Goal: Use online tool/utility

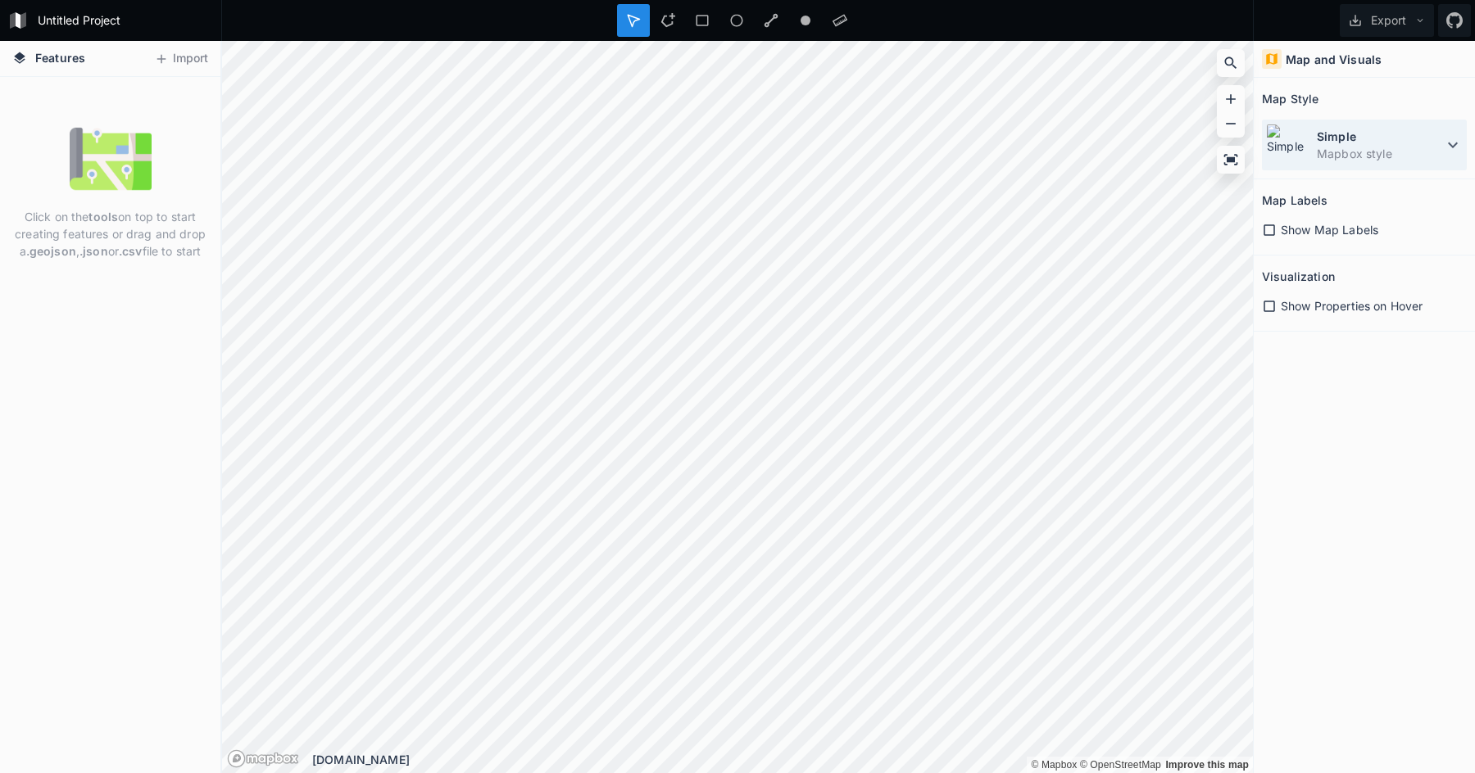
click at [1366, 137] on dt "Simple" at bounding box center [1380, 136] width 126 height 17
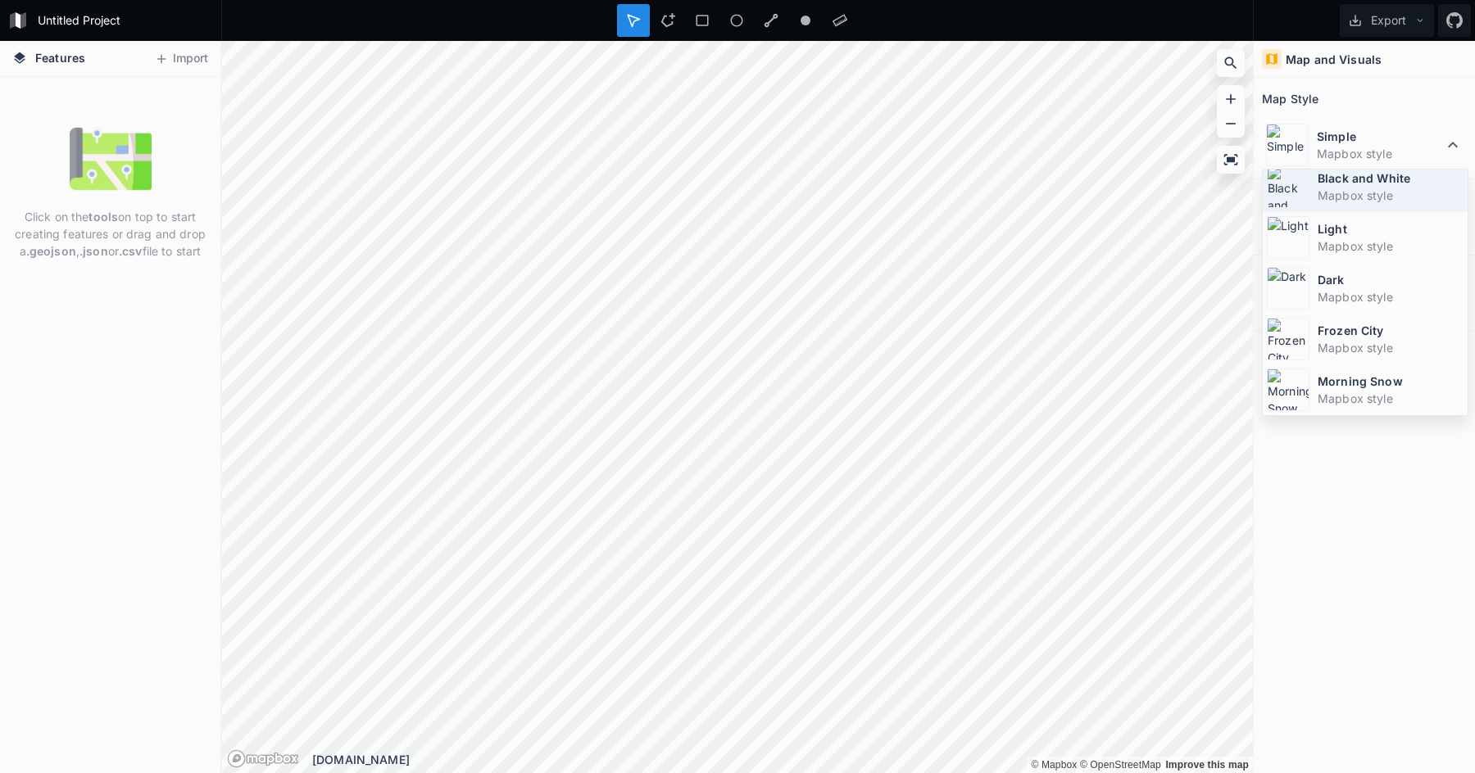
scroll to position [110, 0]
click at [1393, 350] on dd "Mapbox style" at bounding box center [1390, 347] width 146 height 17
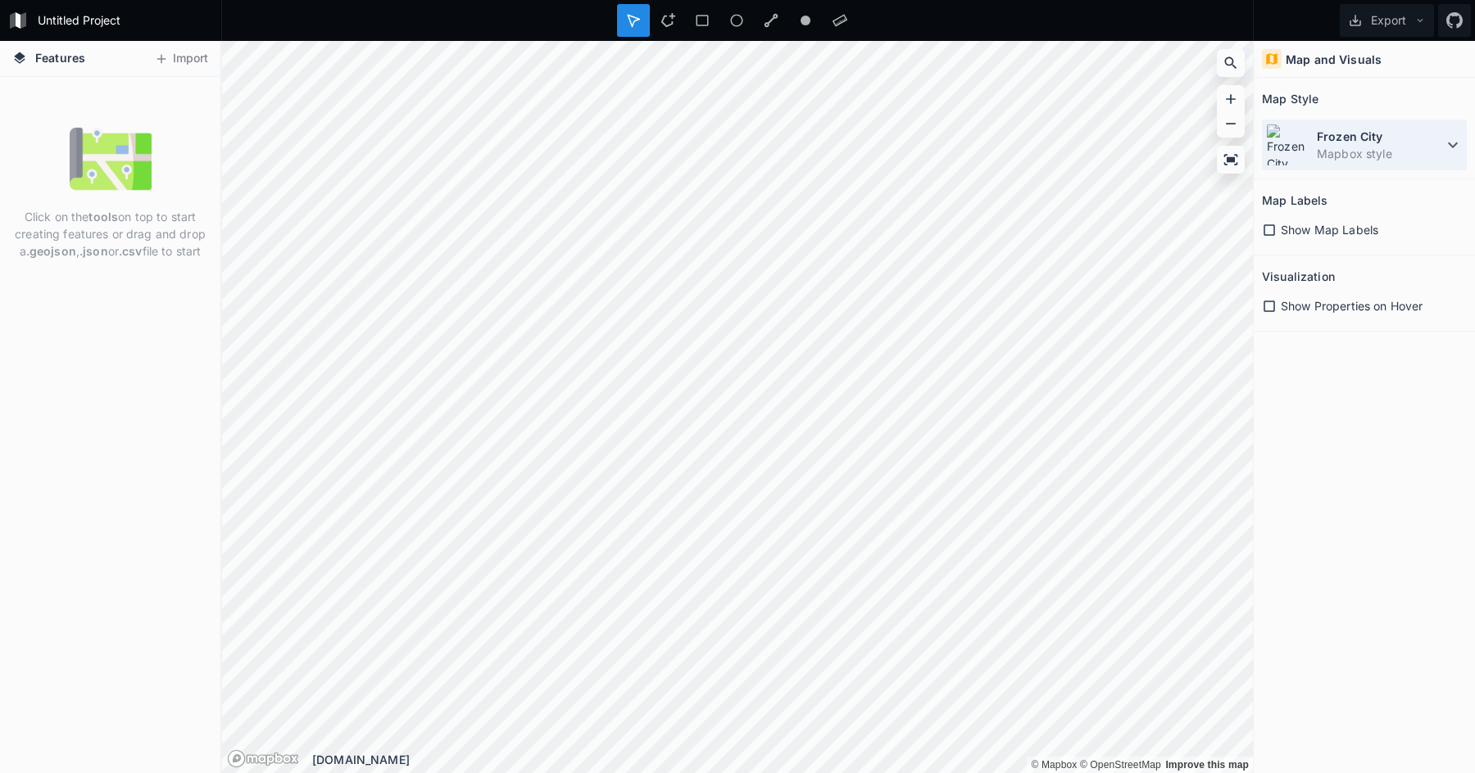
click at [1357, 153] on dd "Mapbox style" at bounding box center [1380, 153] width 126 height 17
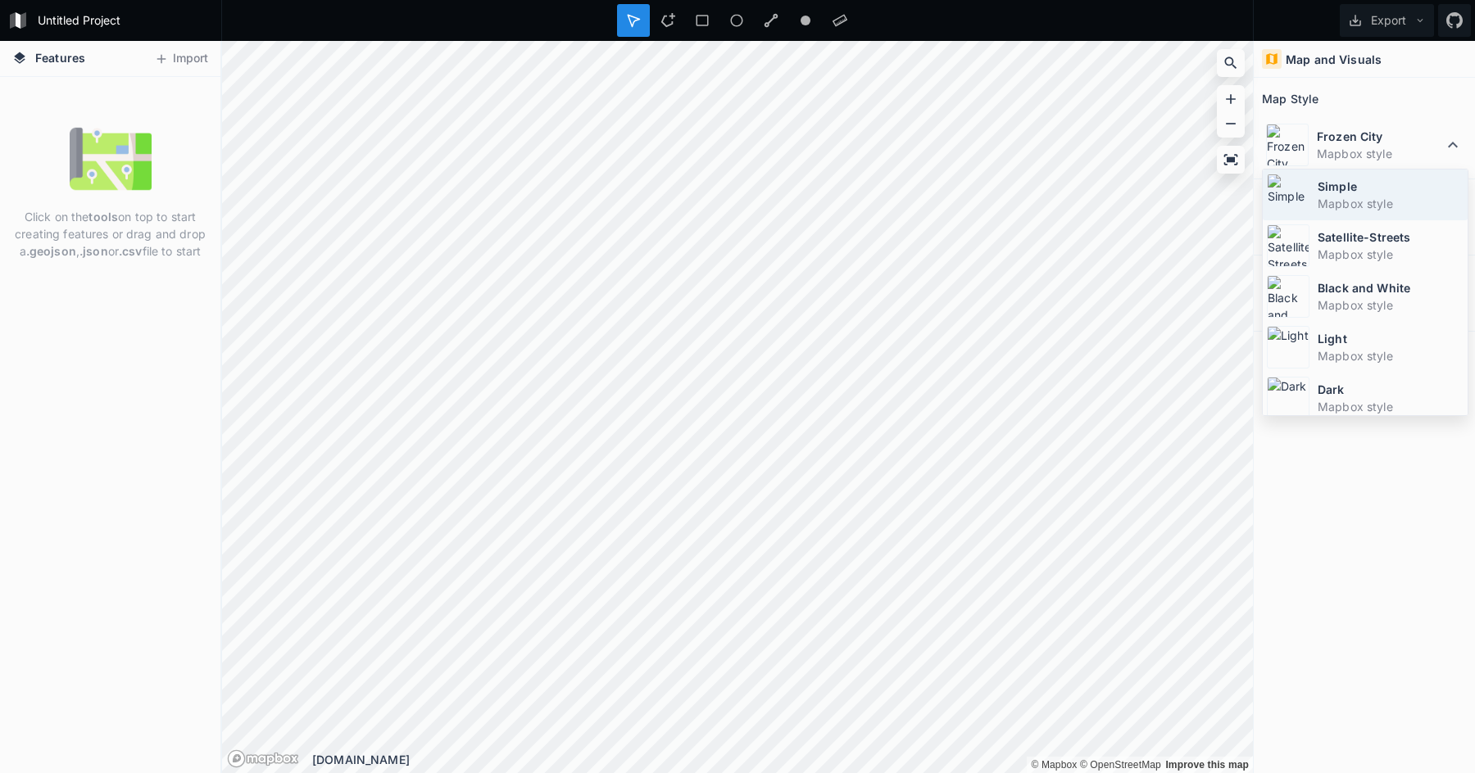
scroll to position [0, 0]
click at [1337, 158] on dd "Mapbox style" at bounding box center [1380, 153] width 126 height 17
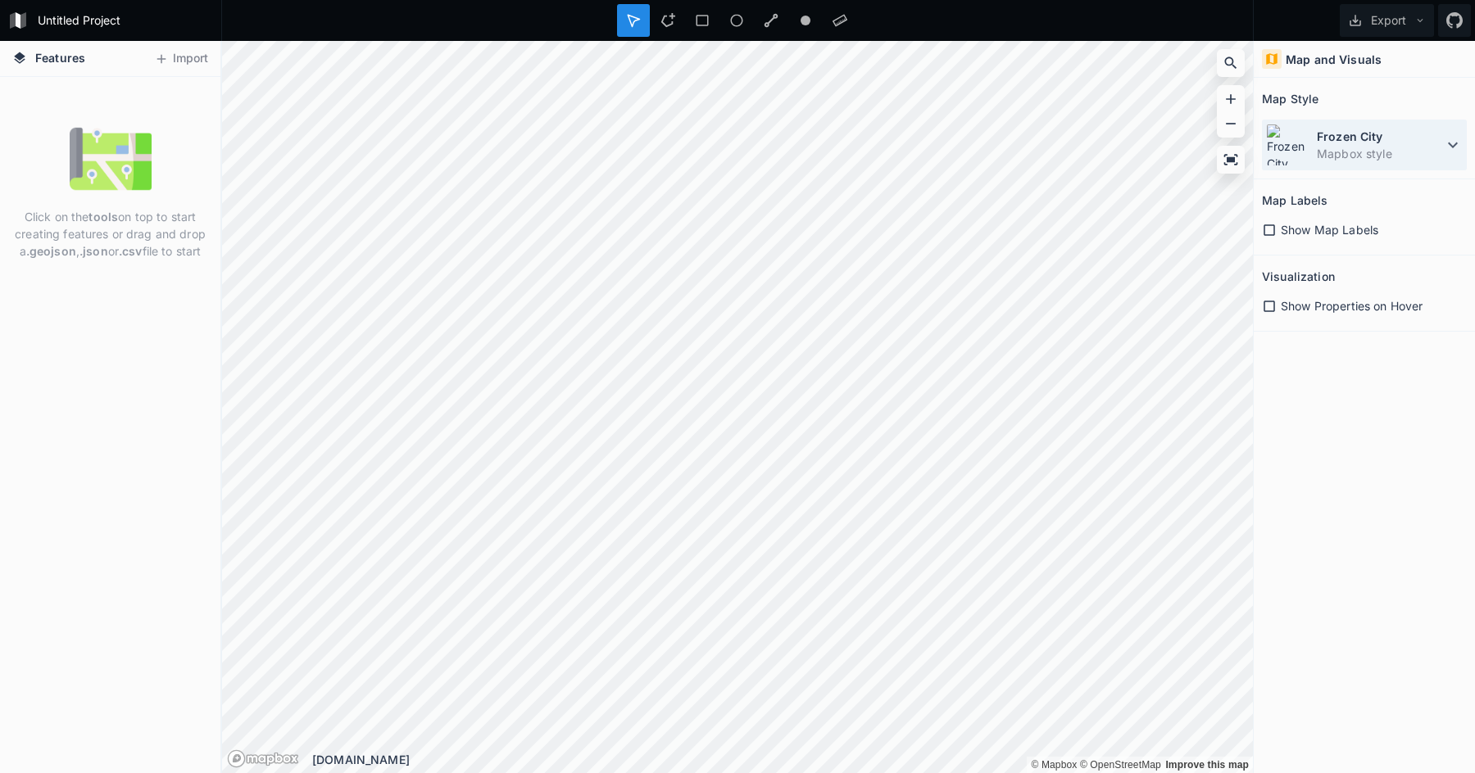
click at [1347, 150] on dd "Mapbox style" at bounding box center [1380, 153] width 126 height 17
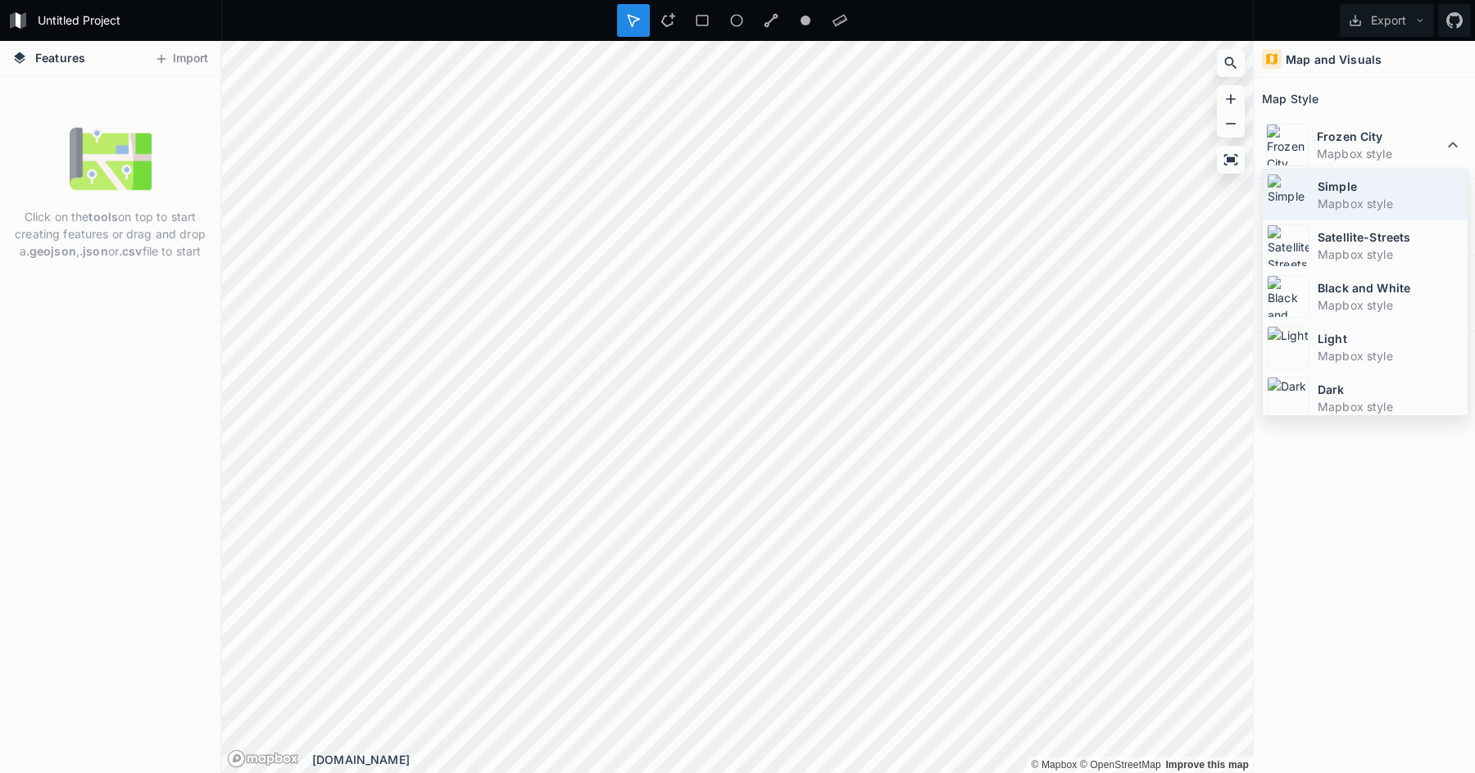
click at [1363, 200] on dd "Mapbox style" at bounding box center [1390, 203] width 146 height 17
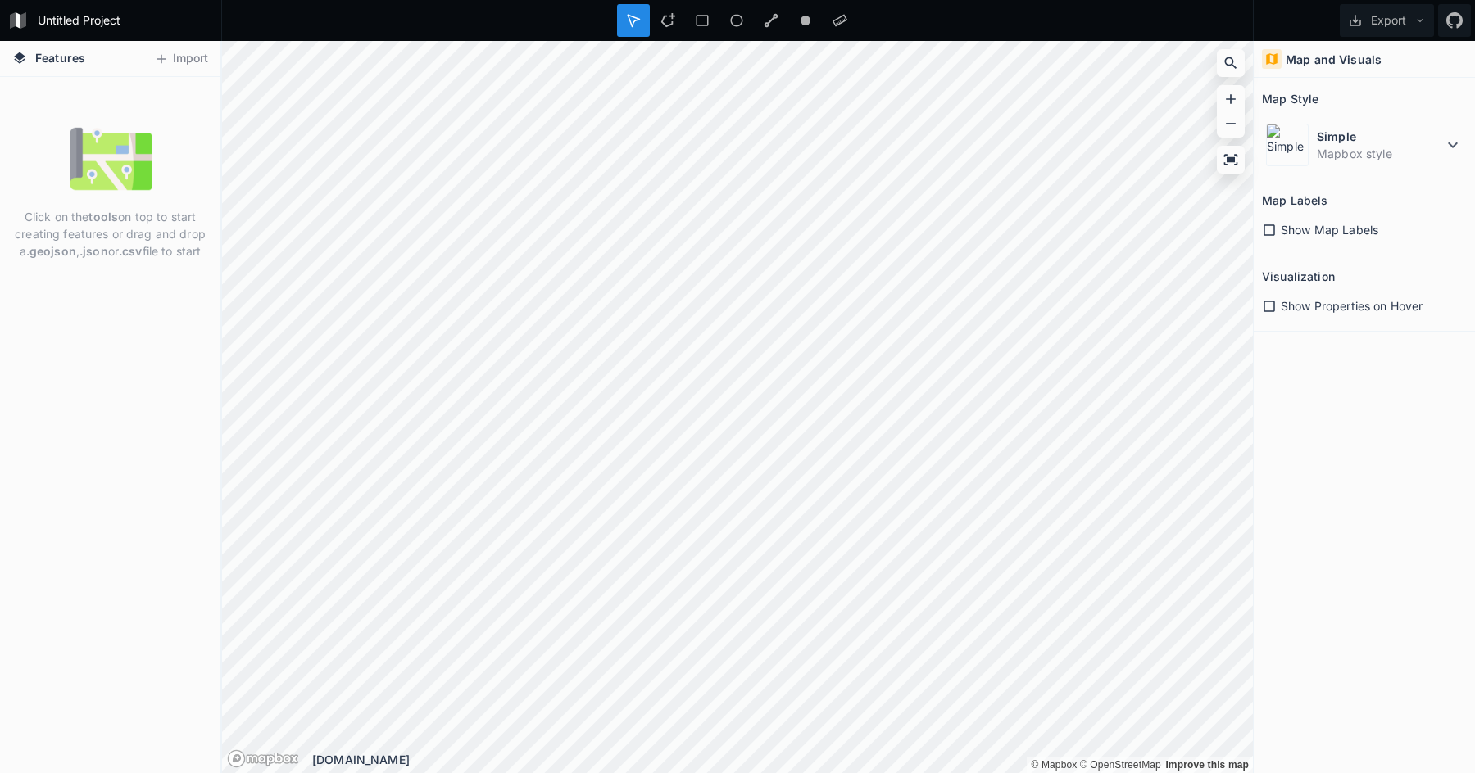
click at [1312, 233] on span "Show Map Labels" at bounding box center [1329, 229] width 97 height 17
click at [1327, 314] on span "Show Properties on Hover" at bounding box center [1352, 305] width 142 height 17
click at [1326, 309] on span "Show Properties on Hover" at bounding box center [1352, 305] width 142 height 17
click at [177, 54] on button "Import" at bounding box center [181, 59] width 70 height 26
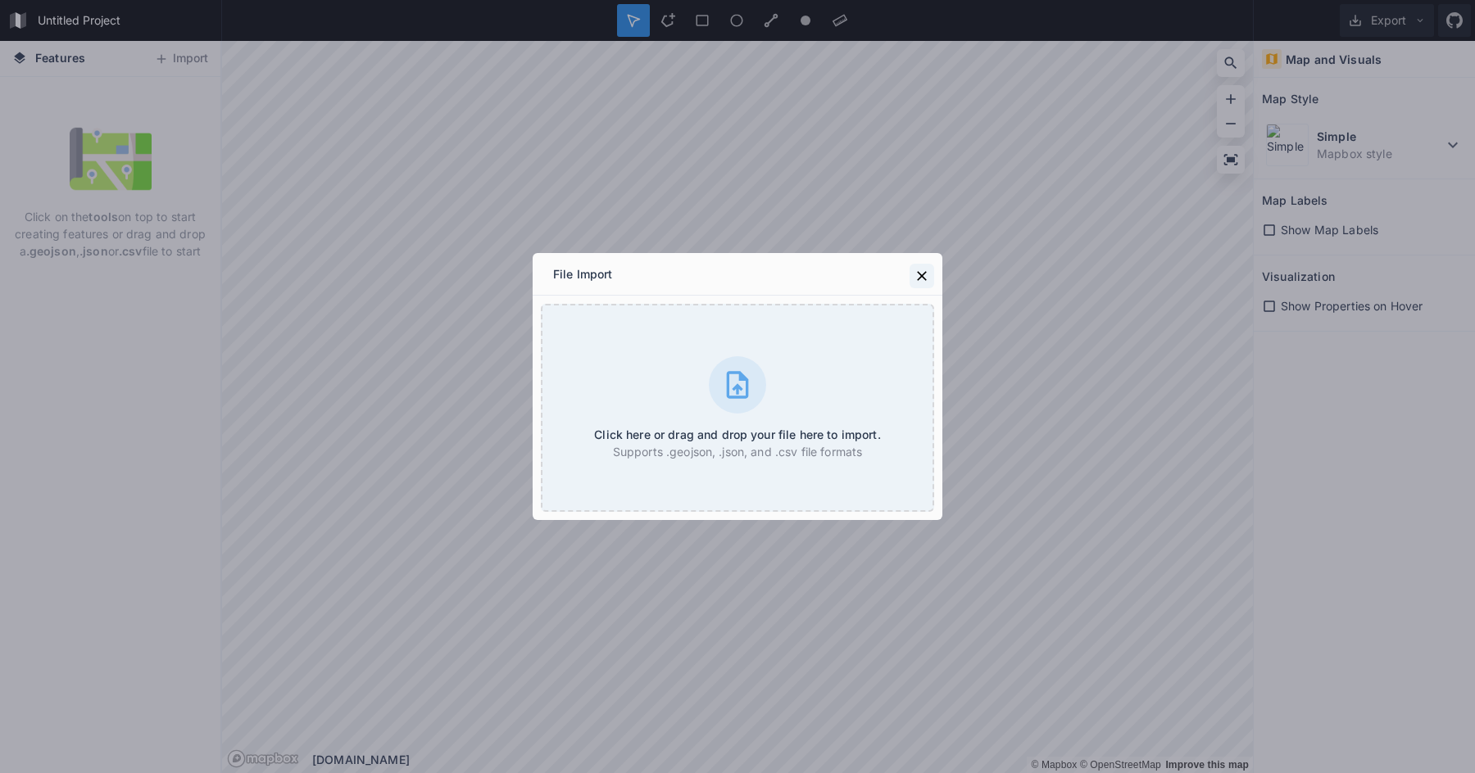
click at [918, 276] on icon at bounding box center [922, 276] width 16 height 16
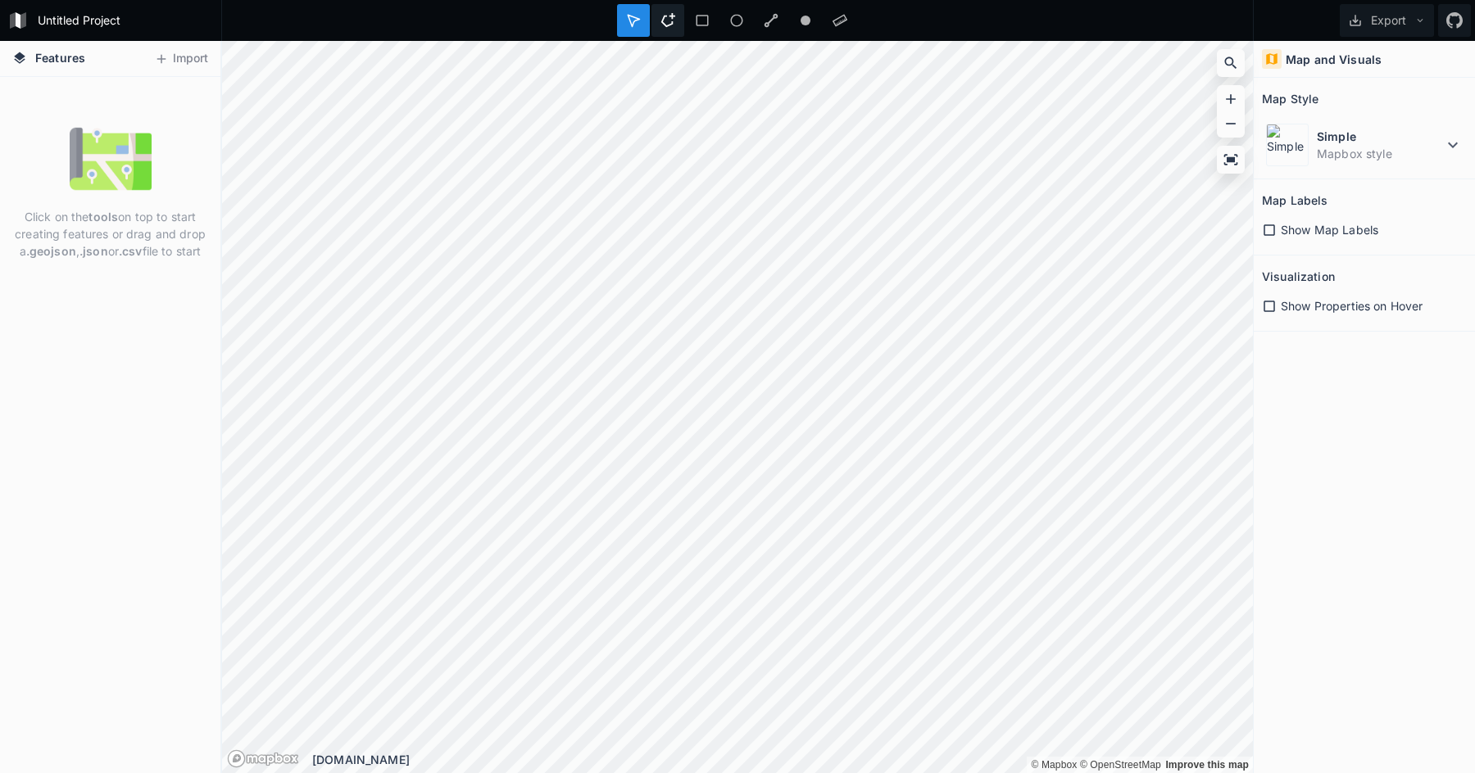
click at [667, 22] on icon at bounding box center [667, 20] width 15 height 15
click at [705, 27] on icon at bounding box center [702, 20] width 15 height 15
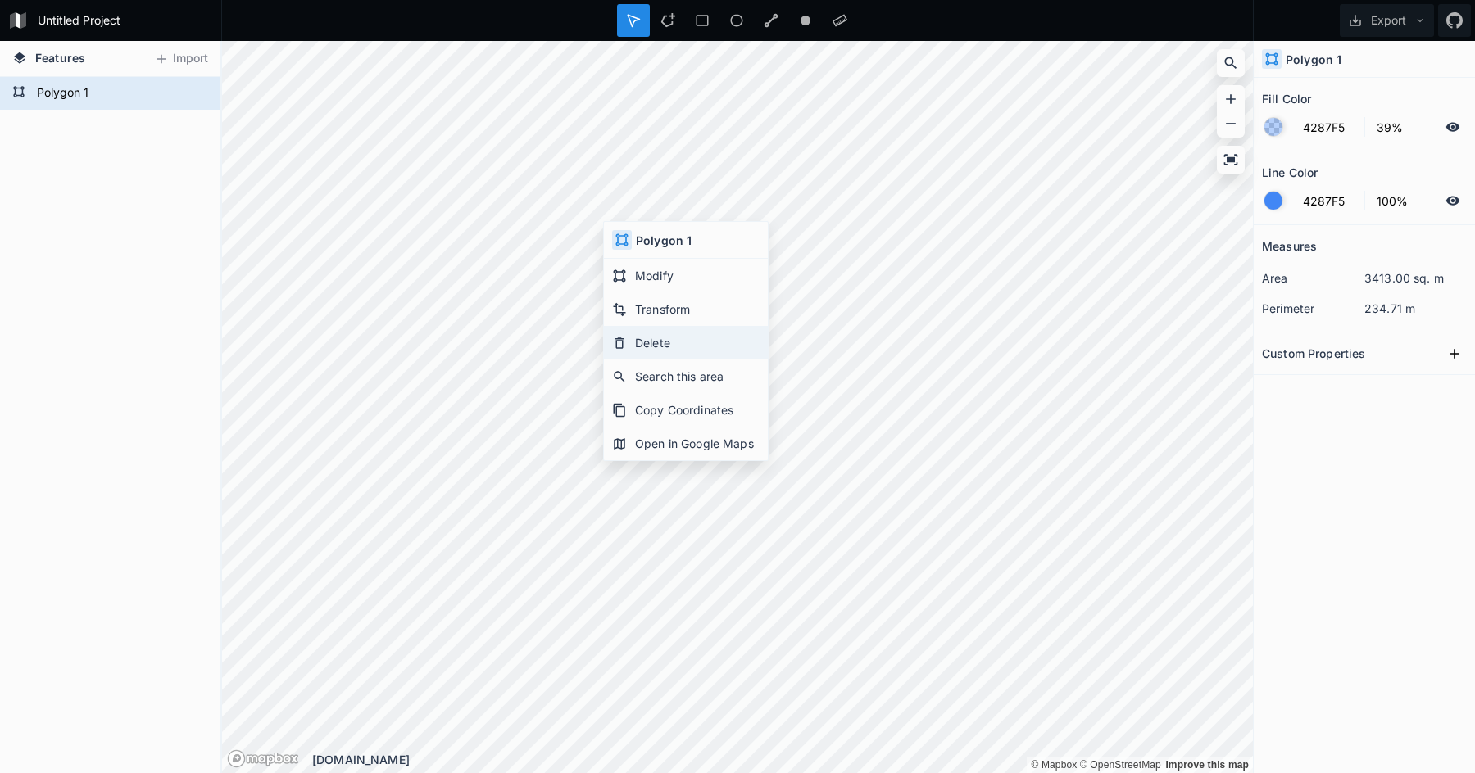
click at [657, 346] on div "Delete" at bounding box center [686, 343] width 164 height 34
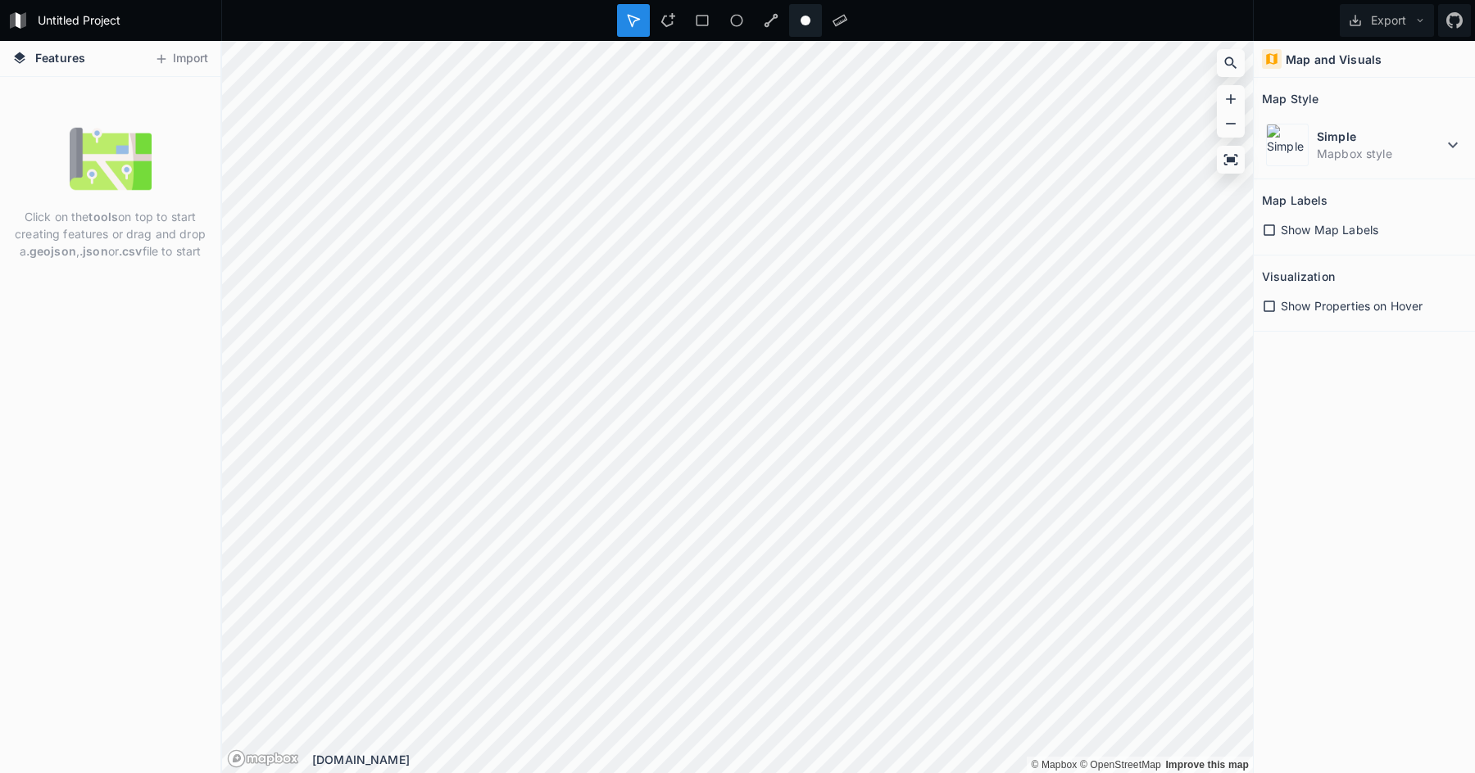
click at [817, 27] on div at bounding box center [805, 20] width 33 height 33
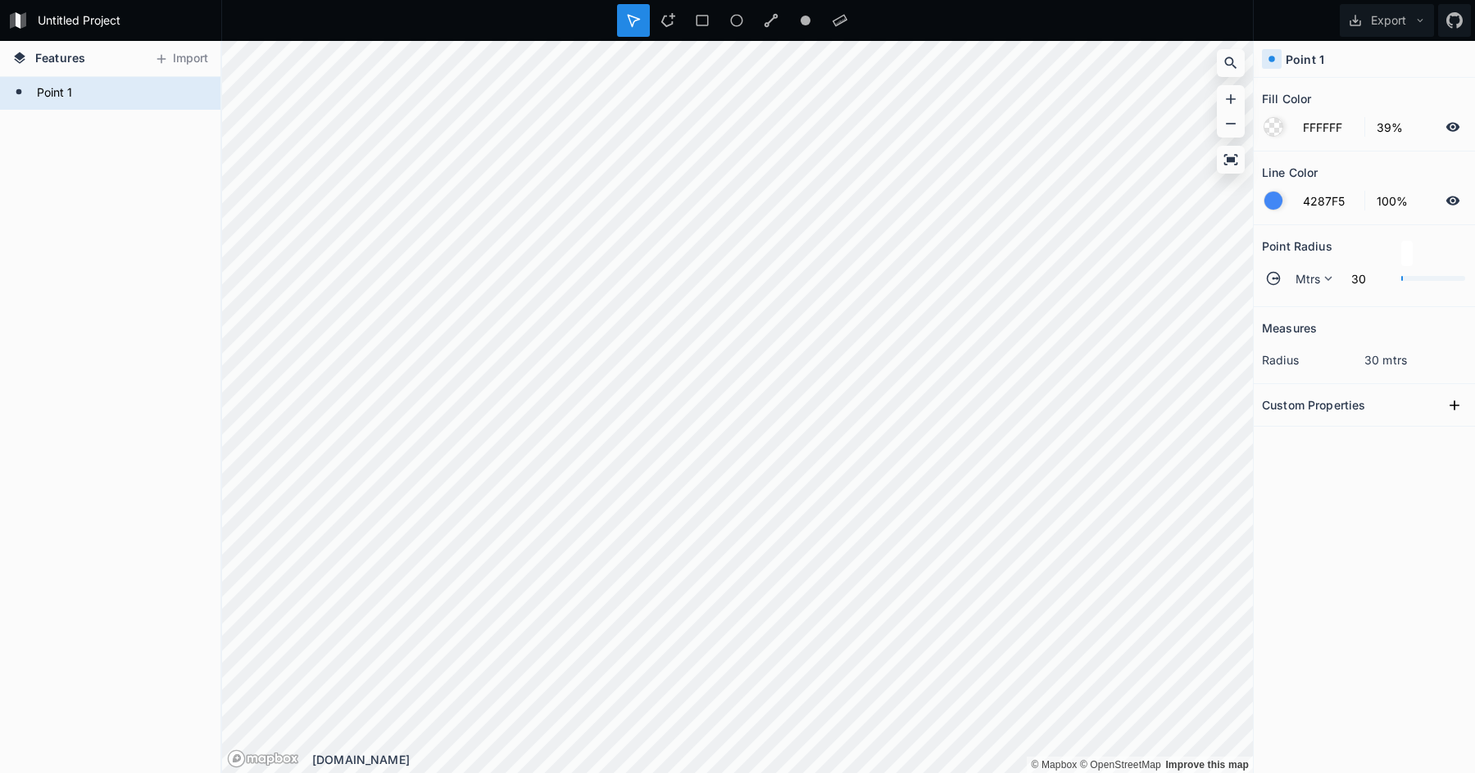
click at [1321, 393] on h2 "Custom Properties" at bounding box center [1313, 404] width 103 height 25
click at [1320, 398] on h2 "Custom Properties" at bounding box center [1313, 404] width 103 height 25
click at [1440, 400] on div "Custom Properties" at bounding box center [1364, 404] width 205 height 25
click at [1446, 406] on icon at bounding box center [1454, 405] width 16 height 16
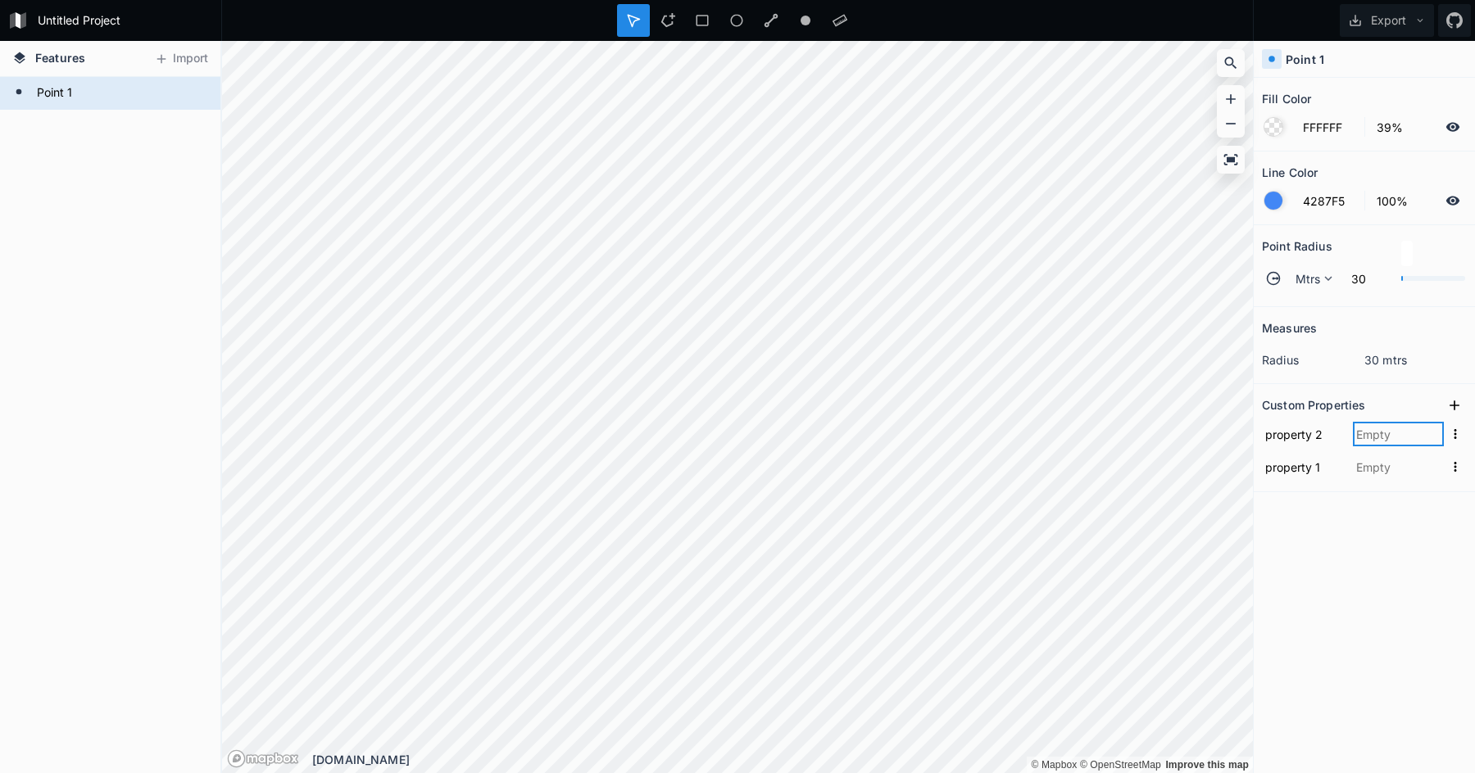
click at [1438, 438] on input "text" at bounding box center [1398, 434] width 91 height 25
click at [1408, 482] on form "property 1" at bounding box center [1364, 467] width 205 height 33
click at [1403, 467] on input "text" at bounding box center [1398, 467] width 91 height 25
